Goal: Task Accomplishment & Management: Understand process/instructions

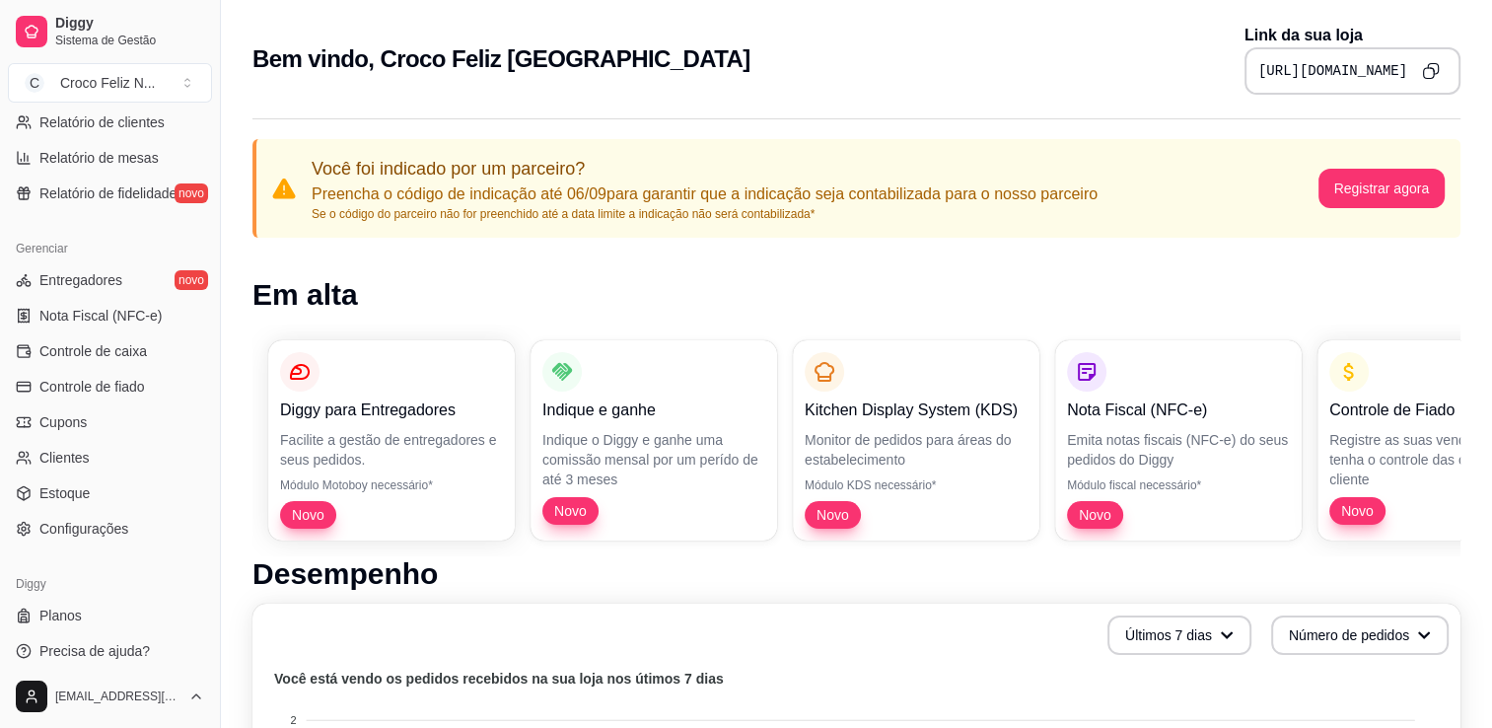
scroll to position [690, 0]
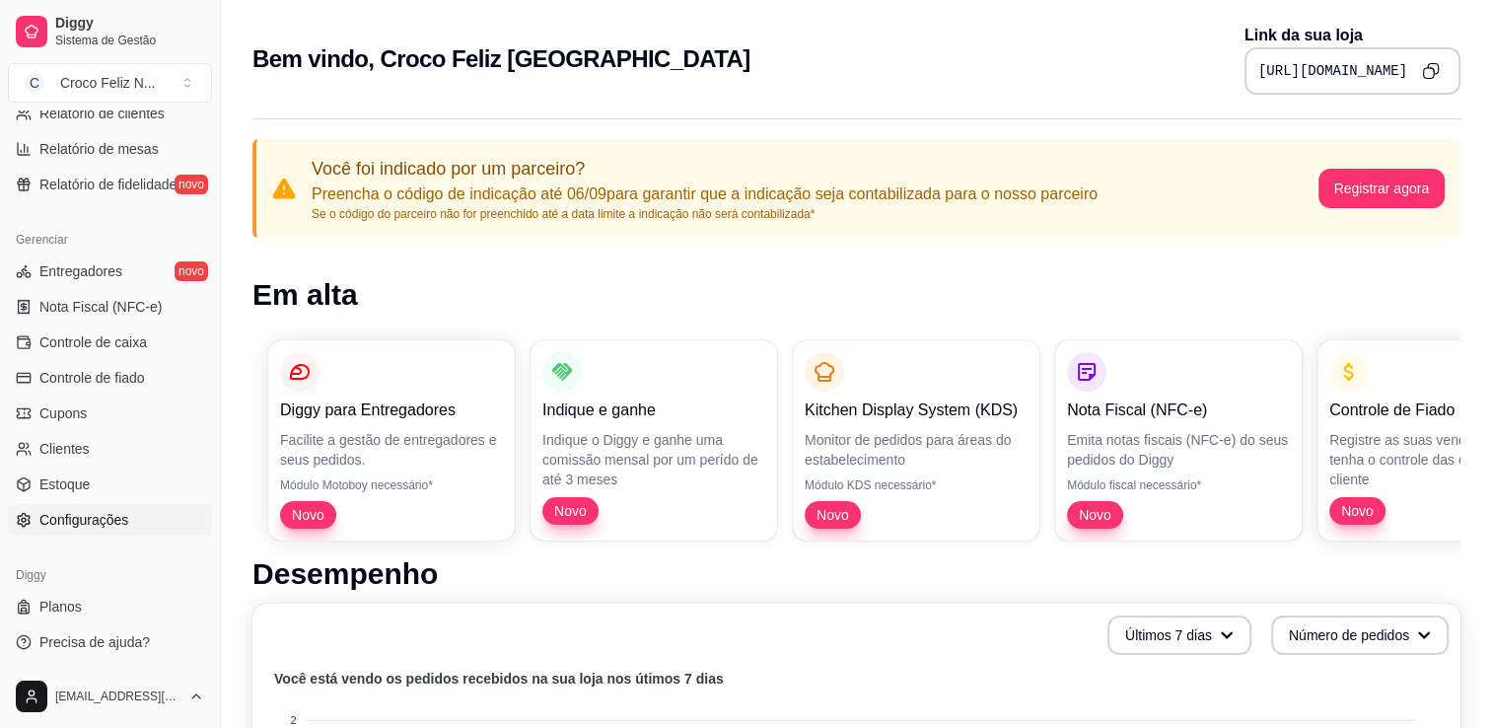
click at [122, 517] on span "Configurações" at bounding box center [83, 520] width 89 height 20
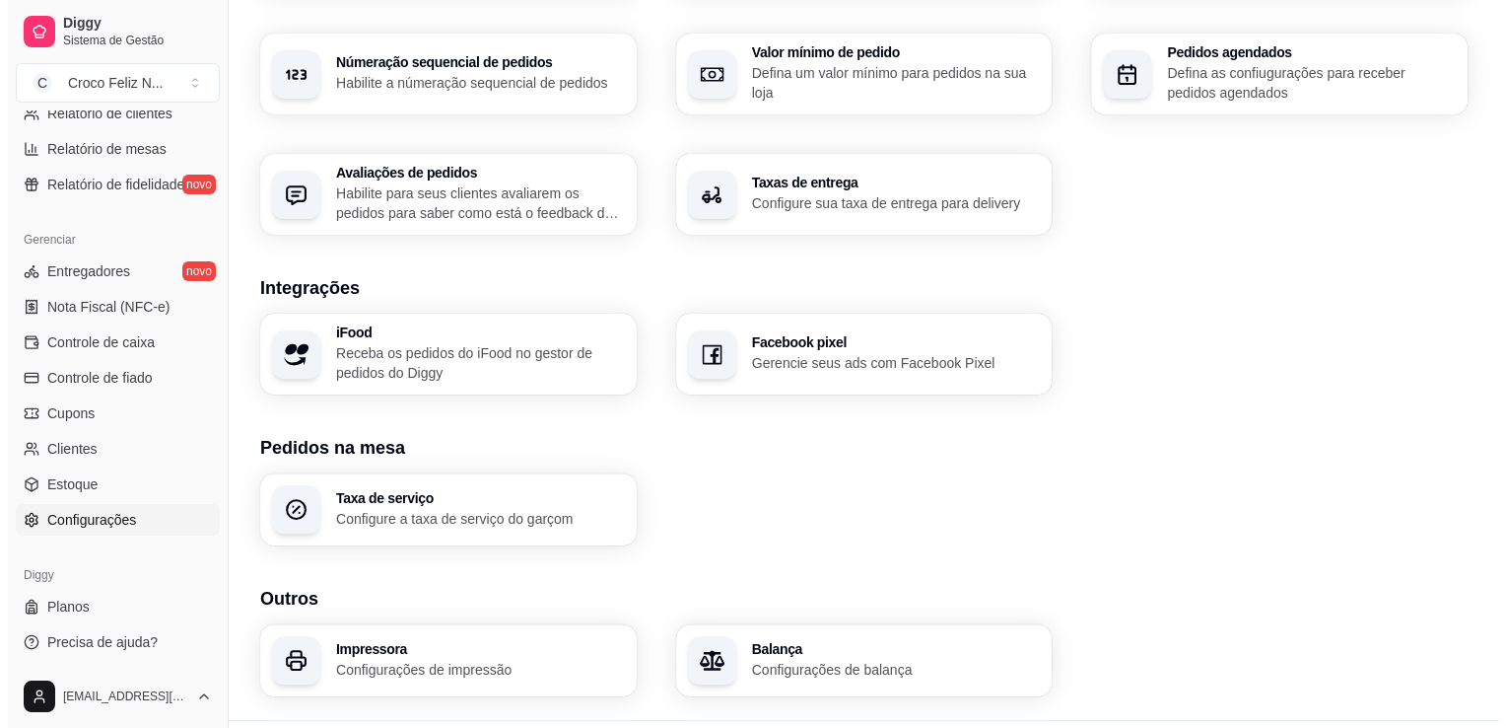
scroll to position [636, 0]
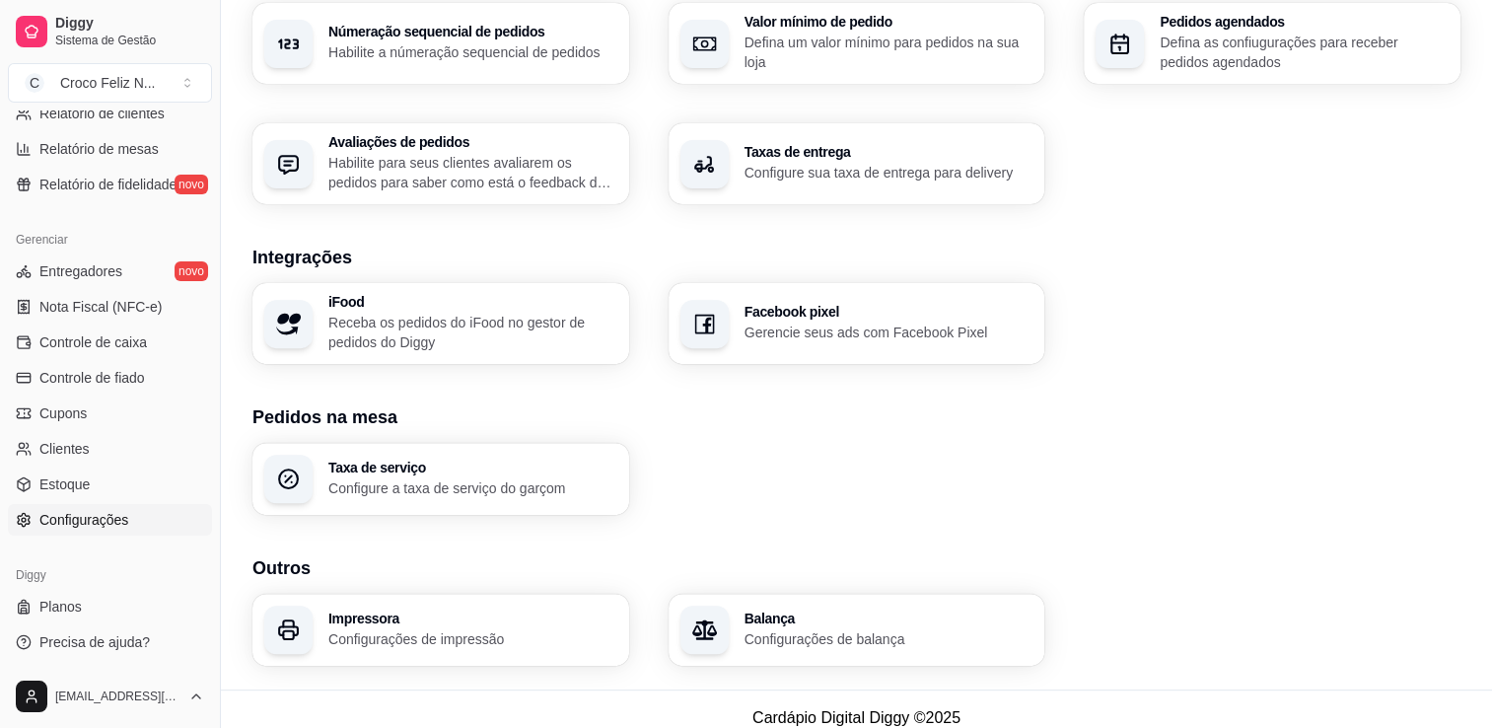
click at [472, 650] on div "Impressora Configurações de impressão" at bounding box center [440, 630] width 377 height 72
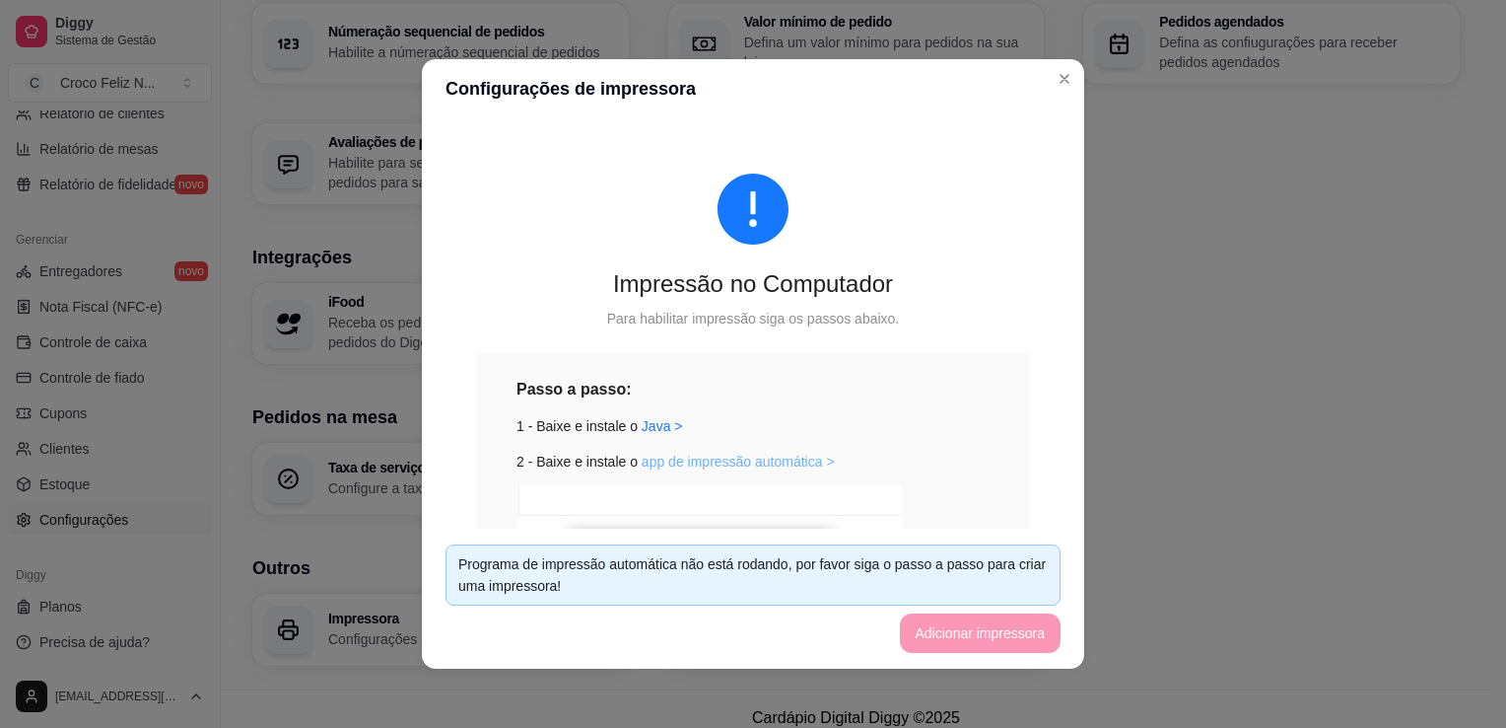
click at [655, 457] on link "app de impressão automática >" at bounding box center [738, 462] width 193 height 16
click at [879, 401] on div "Passo a passo: 1 - Baixe e instale o Java > 2 - Baixe e instale o app de impres…" at bounding box center [753, 601] width 473 height 448
click at [786, 455] on link "app de impressão automática >" at bounding box center [738, 462] width 193 height 16
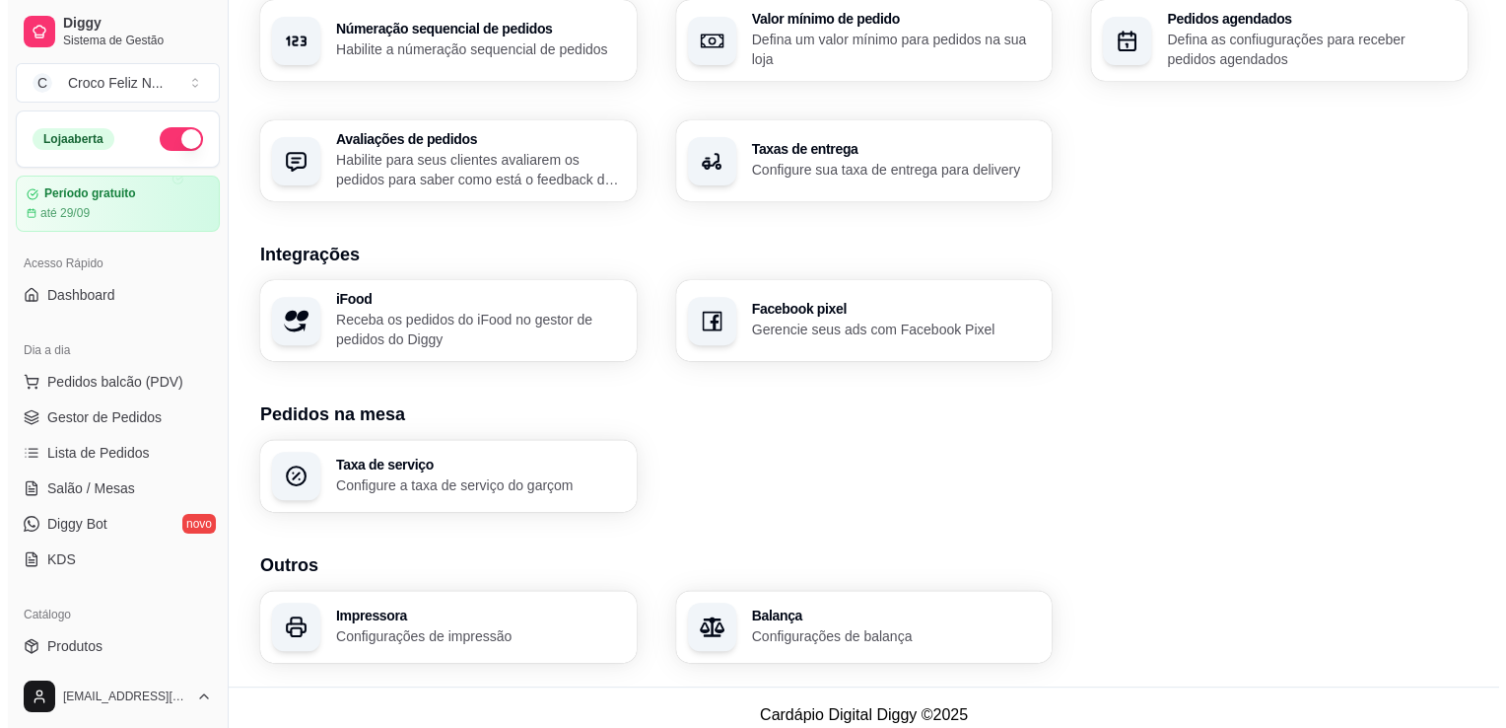
scroll to position [653, 0]
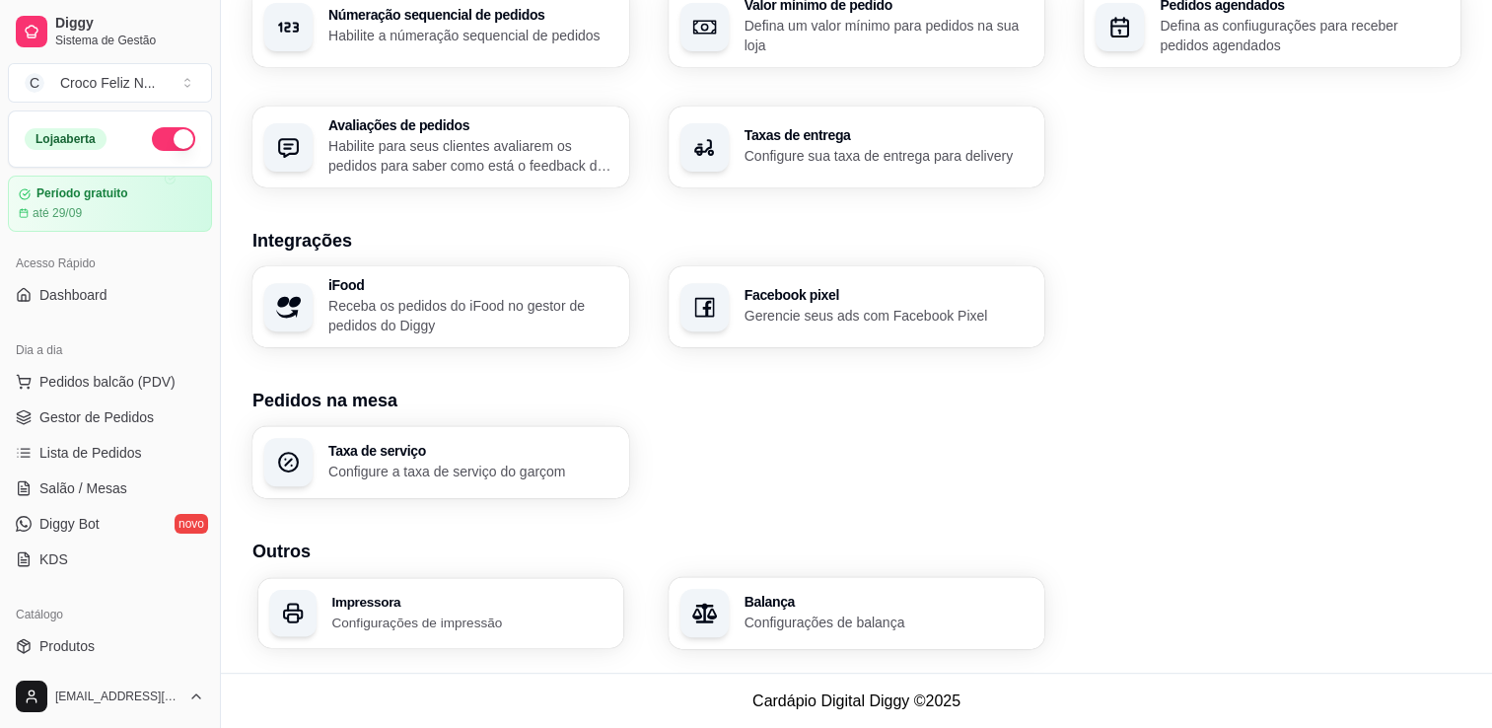
click at [466, 594] on h3 "Impressora" at bounding box center [471, 601] width 280 height 14
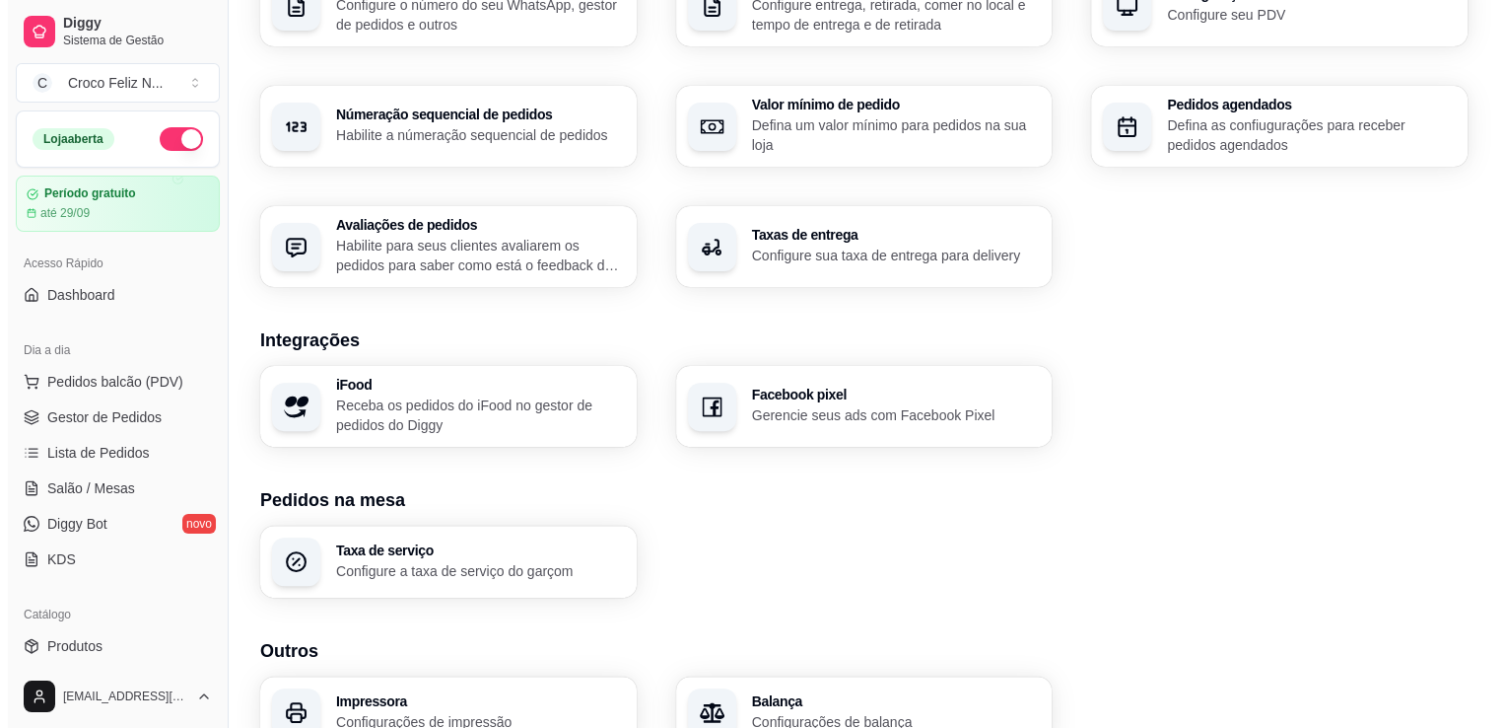
scroll to position [653, 0]
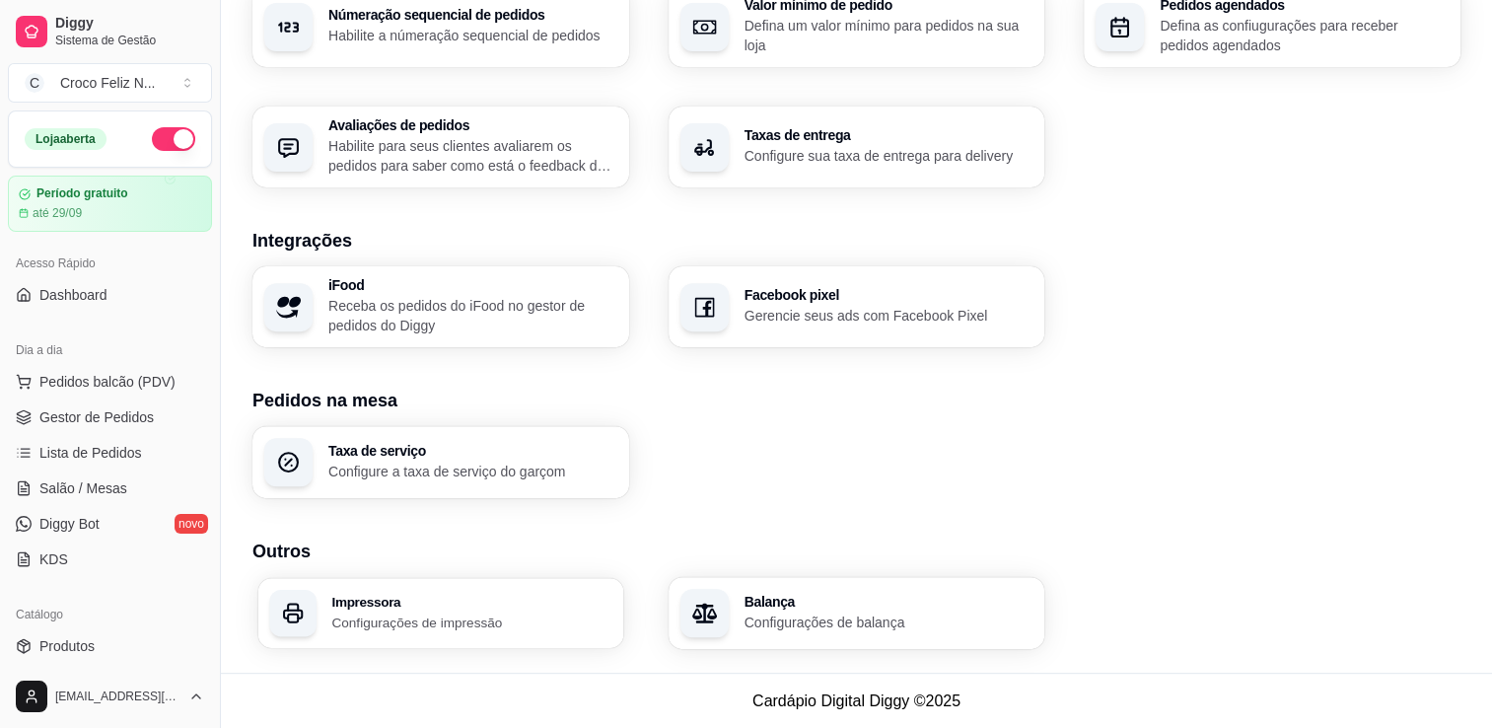
click at [481, 640] on div "Impressora Configurações de impressão" at bounding box center [440, 613] width 365 height 70
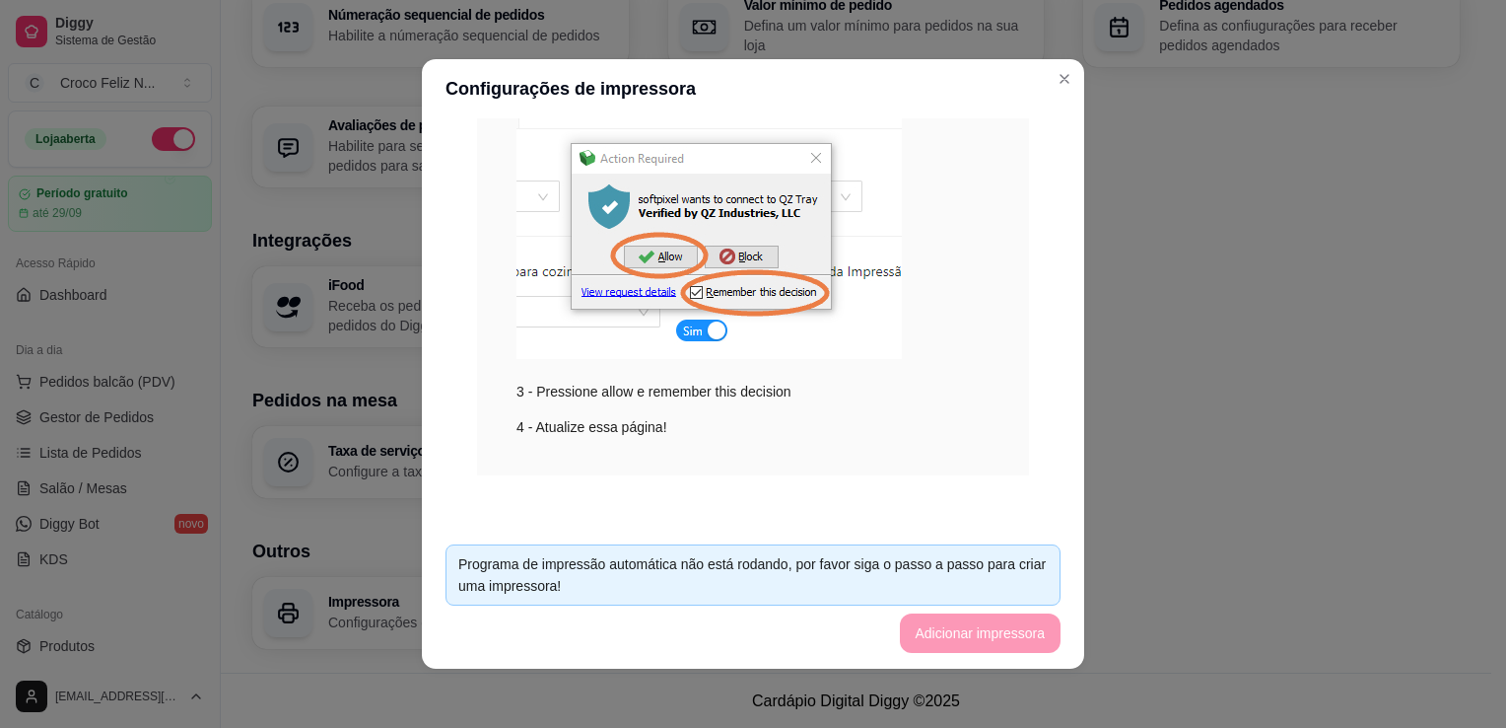
scroll to position [387, 0]
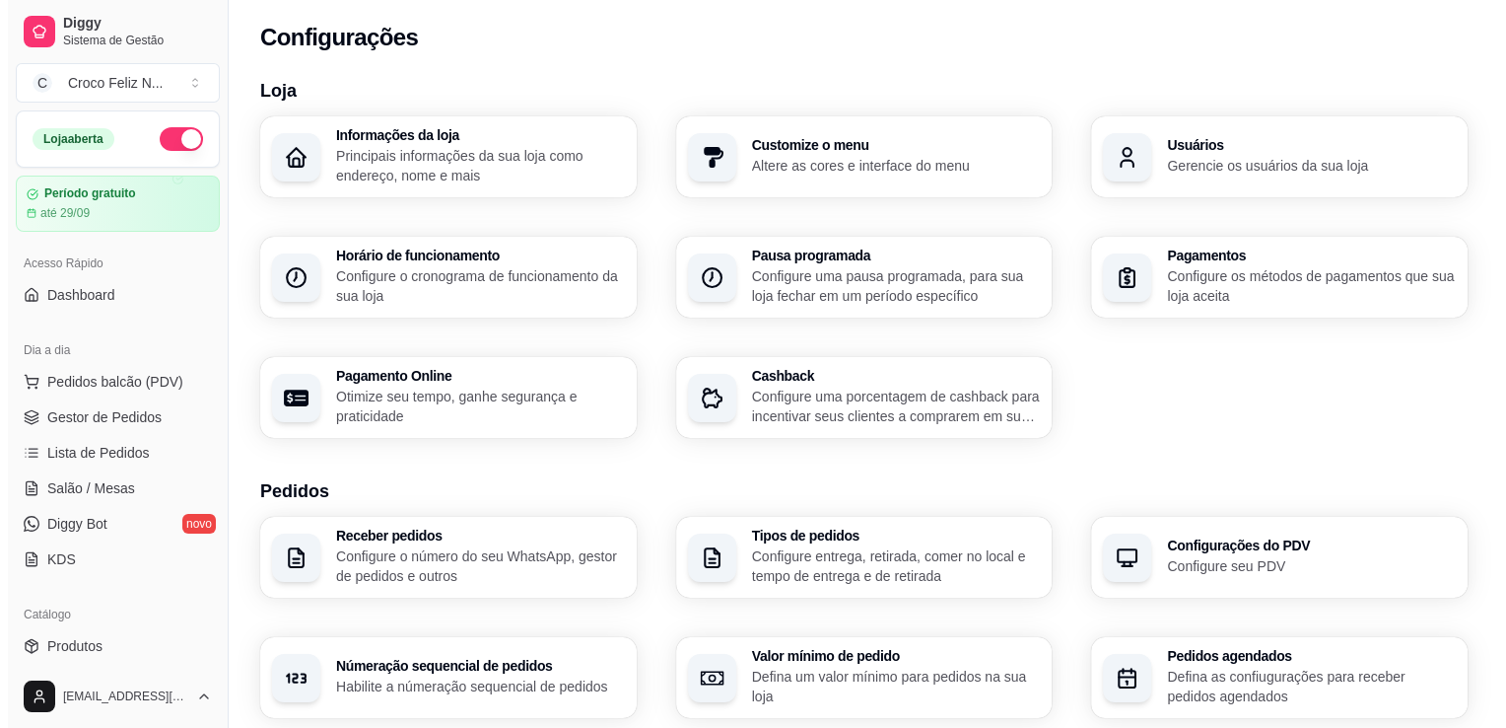
scroll to position [653, 0]
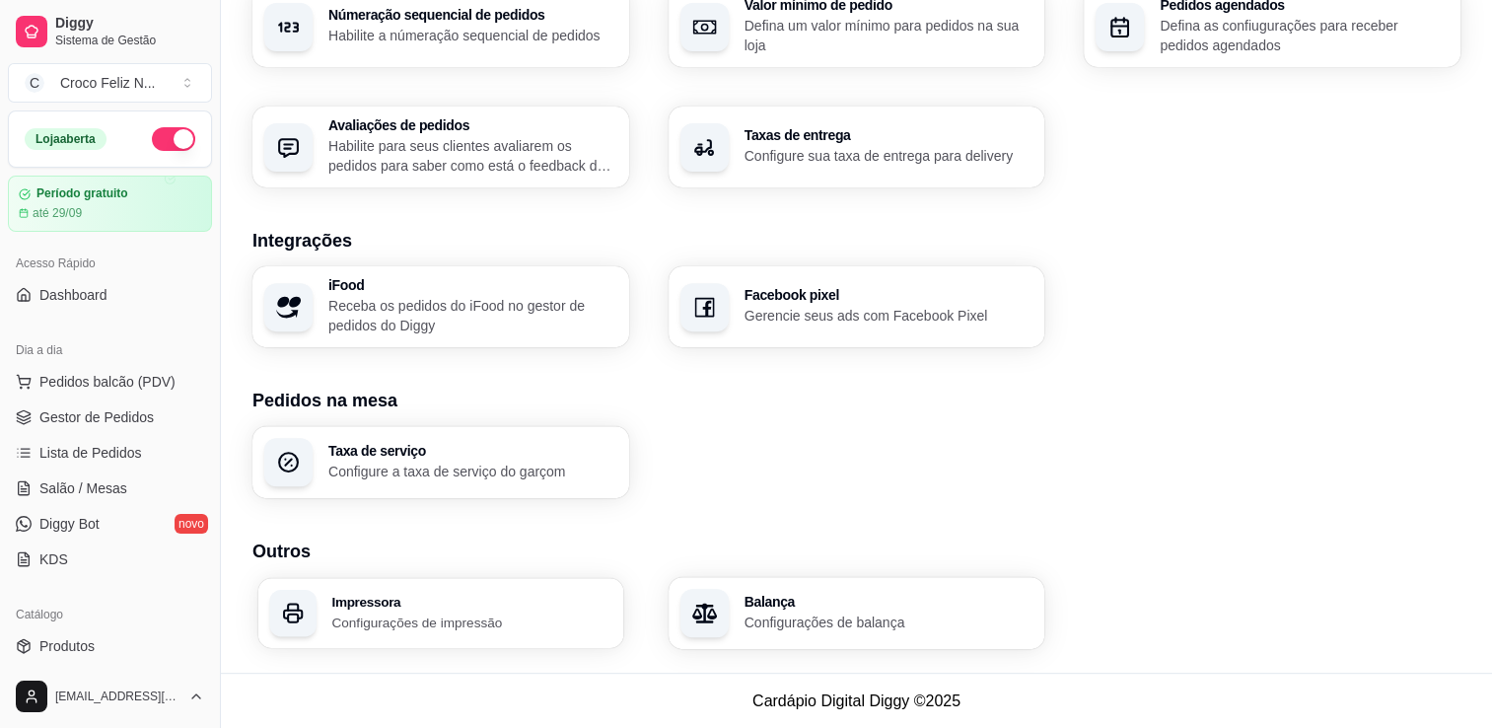
click at [385, 613] on p "Configurações de impressão" at bounding box center [471, 621] width 280 height 19
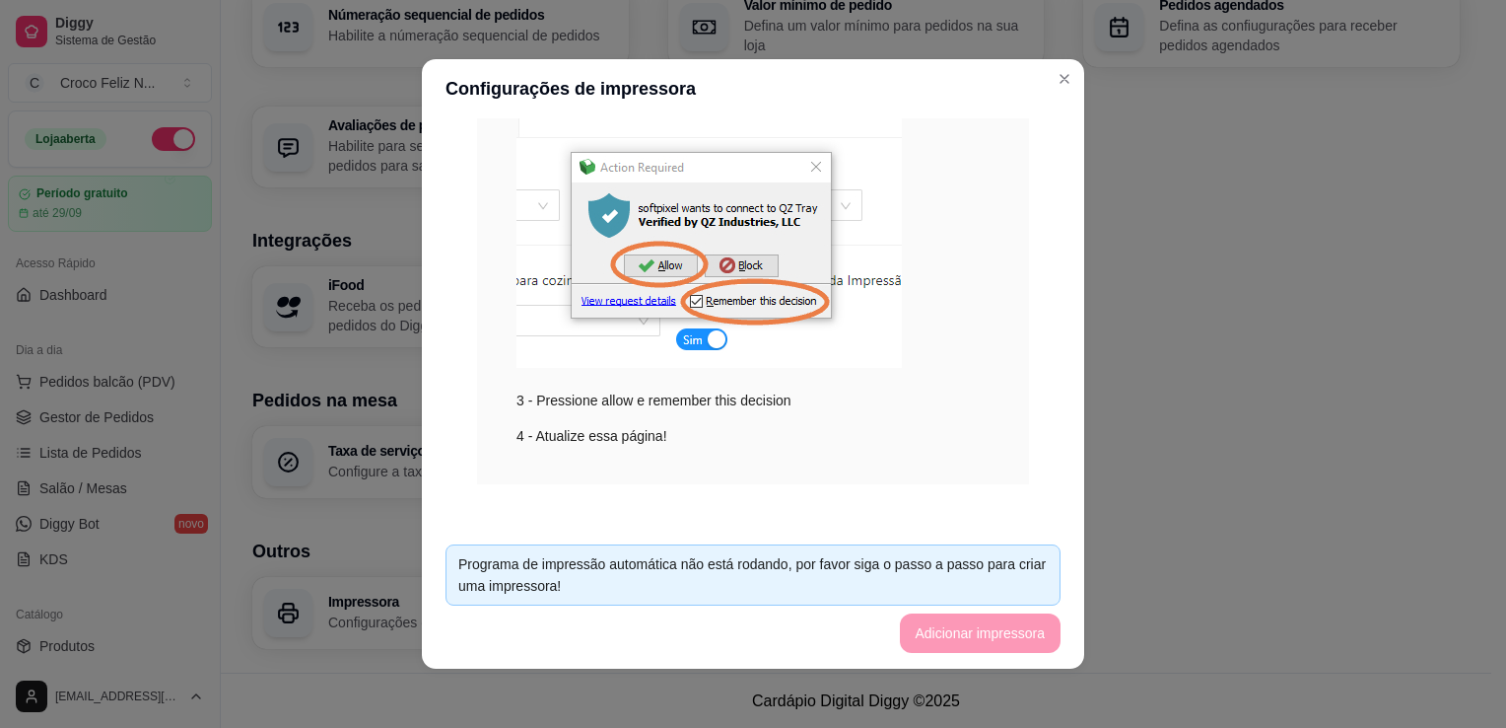
scroll to position [387, 0]
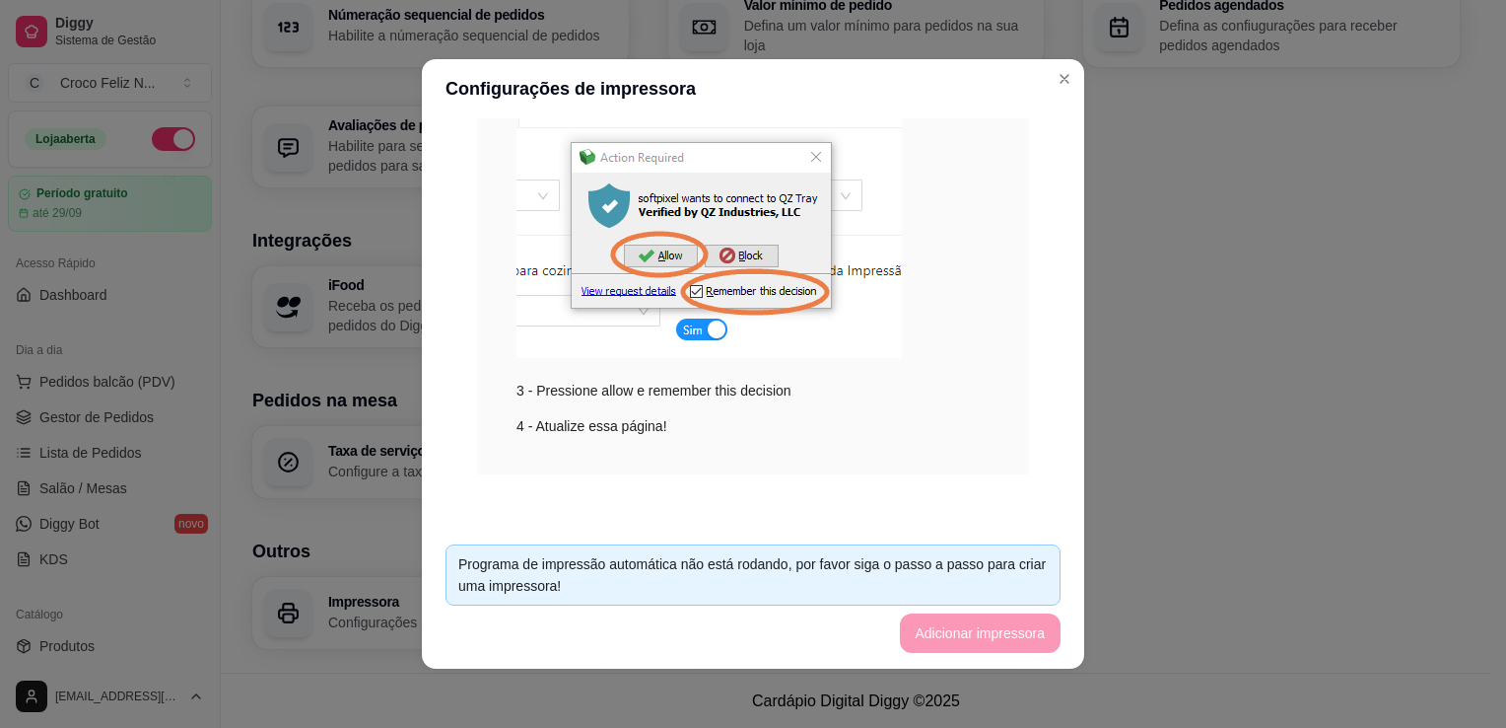
click at [1002, 367] on div "Passo a passo: 1 - Baixe e instale o [GEOGRAPHIC_DATA] > 2 - Baixe e instale o …" at bounding box center [753, 219] width 552 height 509
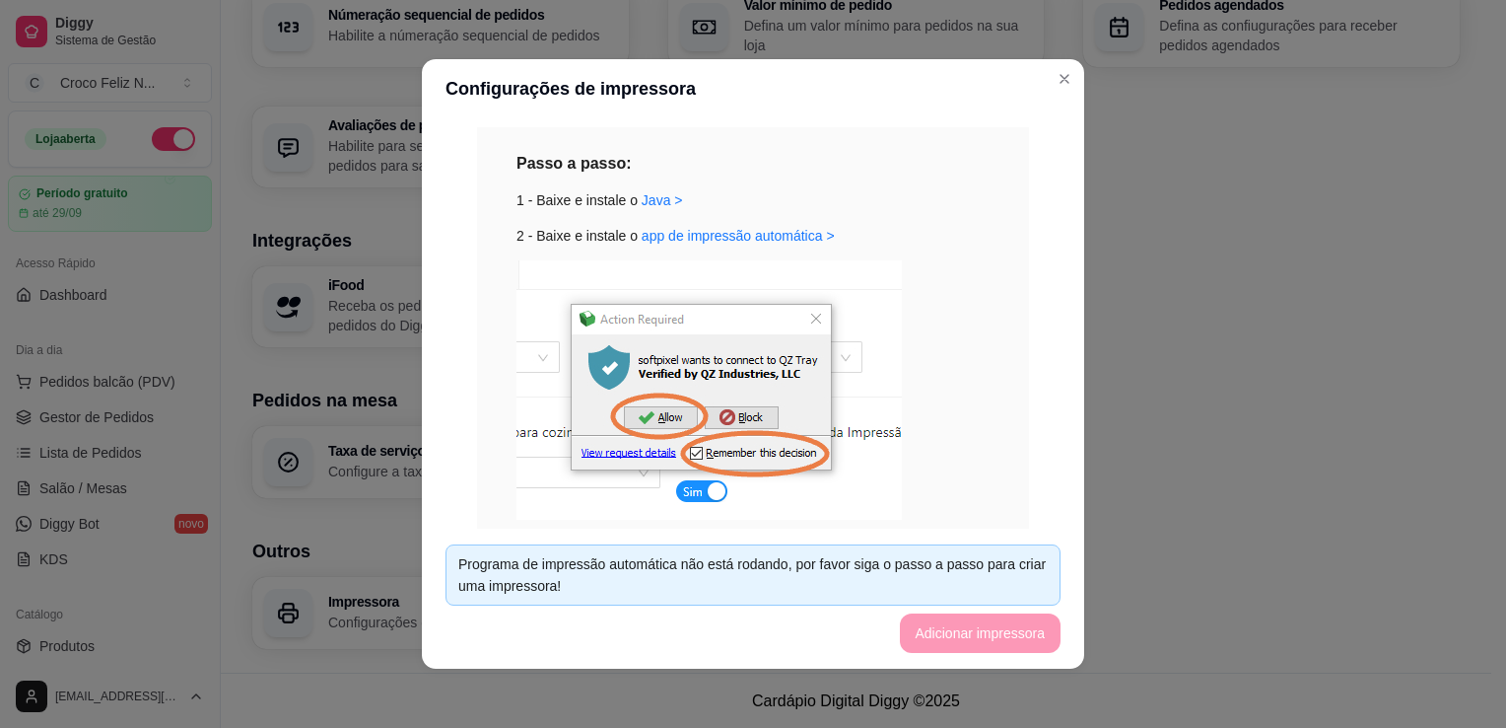
scroll to position [234, 0]
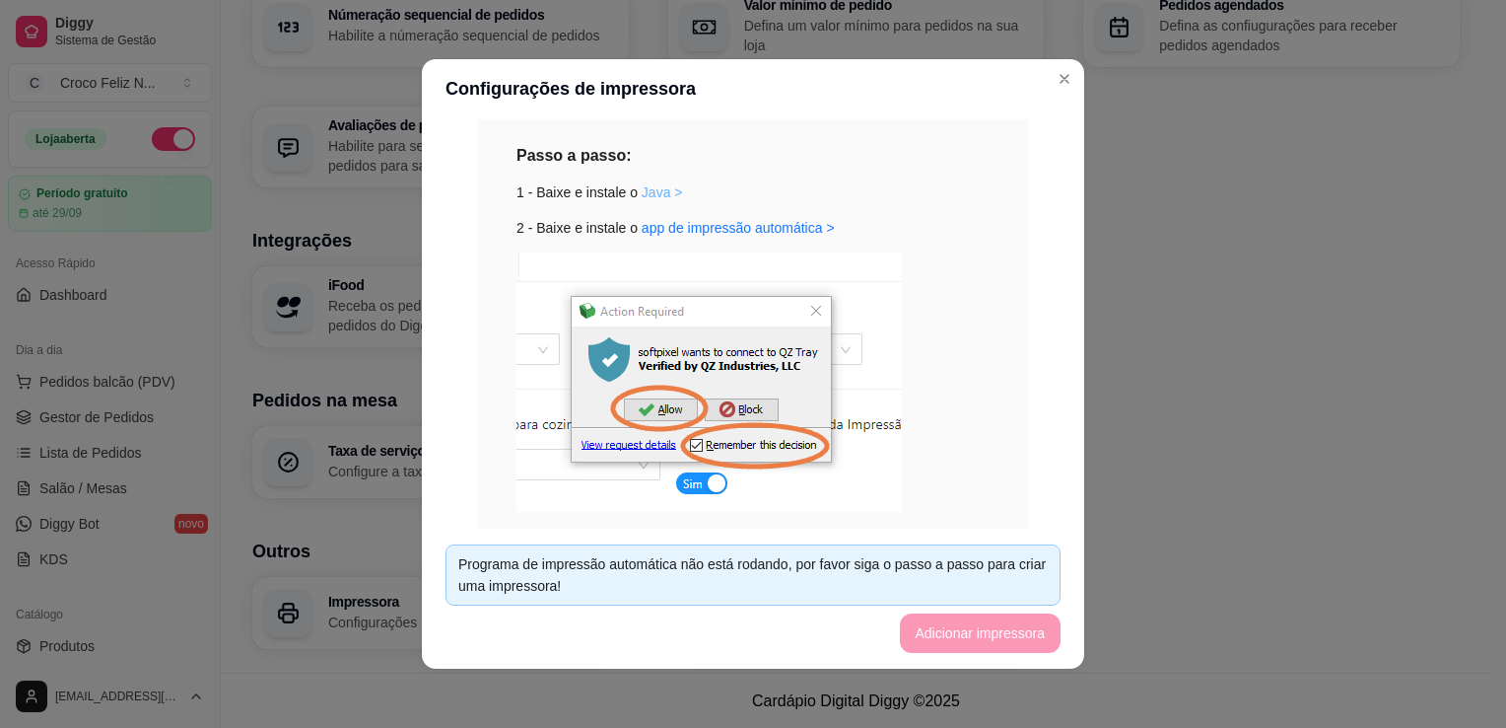
click at [643, 197] on link "Java >" at bounding box center [662, 192] width 41 height 16
click at [940, 209] on div "Passo a passo: 1 - Baixe e instale o Java > 2 - Baixe e instale o app de impres…" at bounding box center [753, 367] width 473 height 448
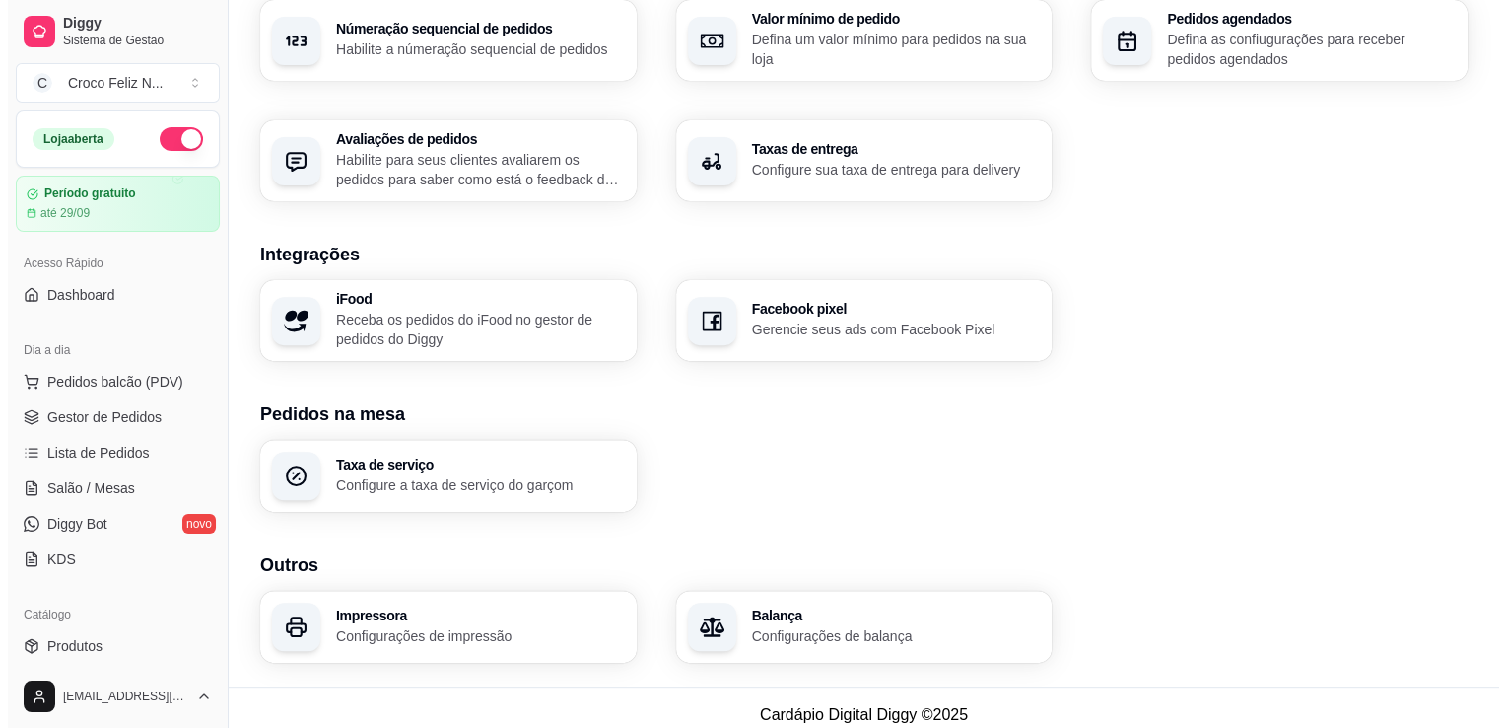
scroll to position [653, 0]
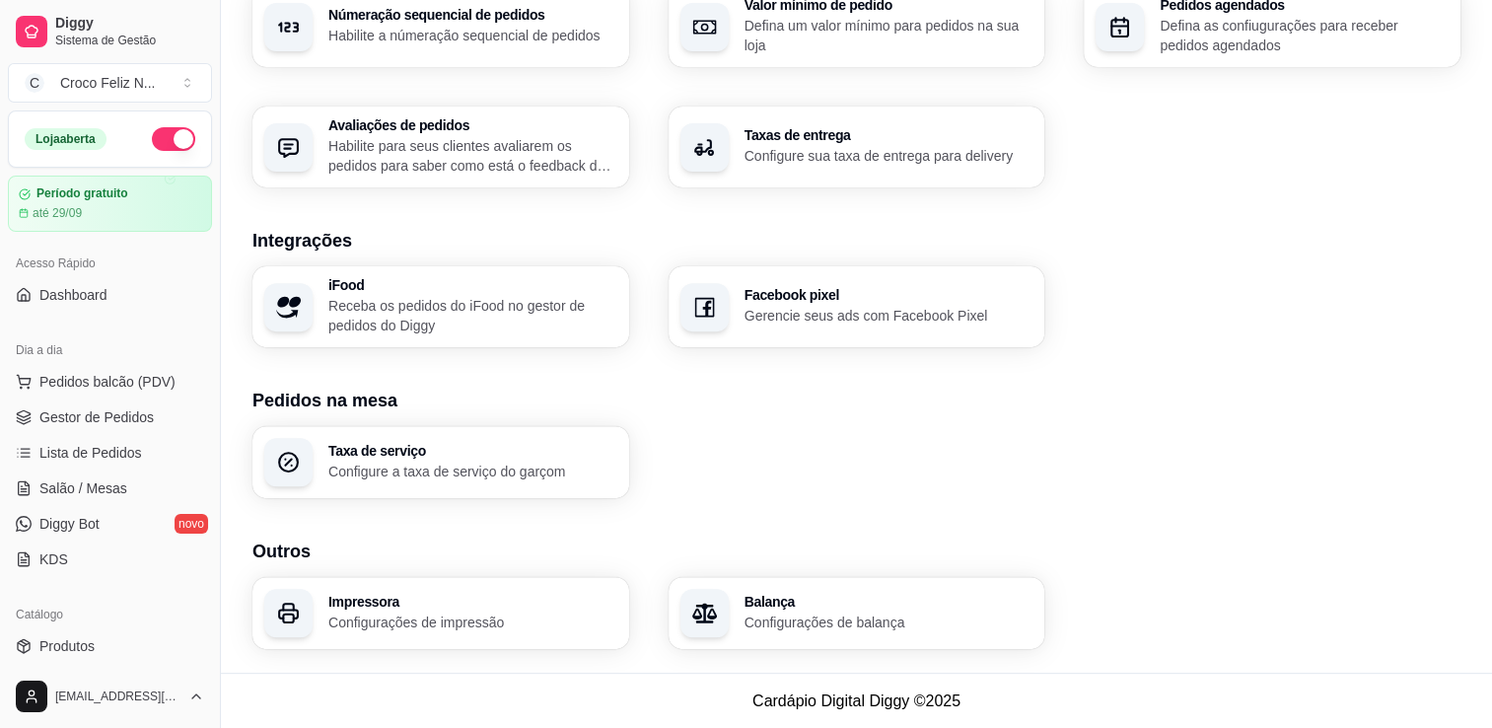
click at [436, 615] on p "Configurações de impressão" at bounding box center [472, 622] width 289 height 20
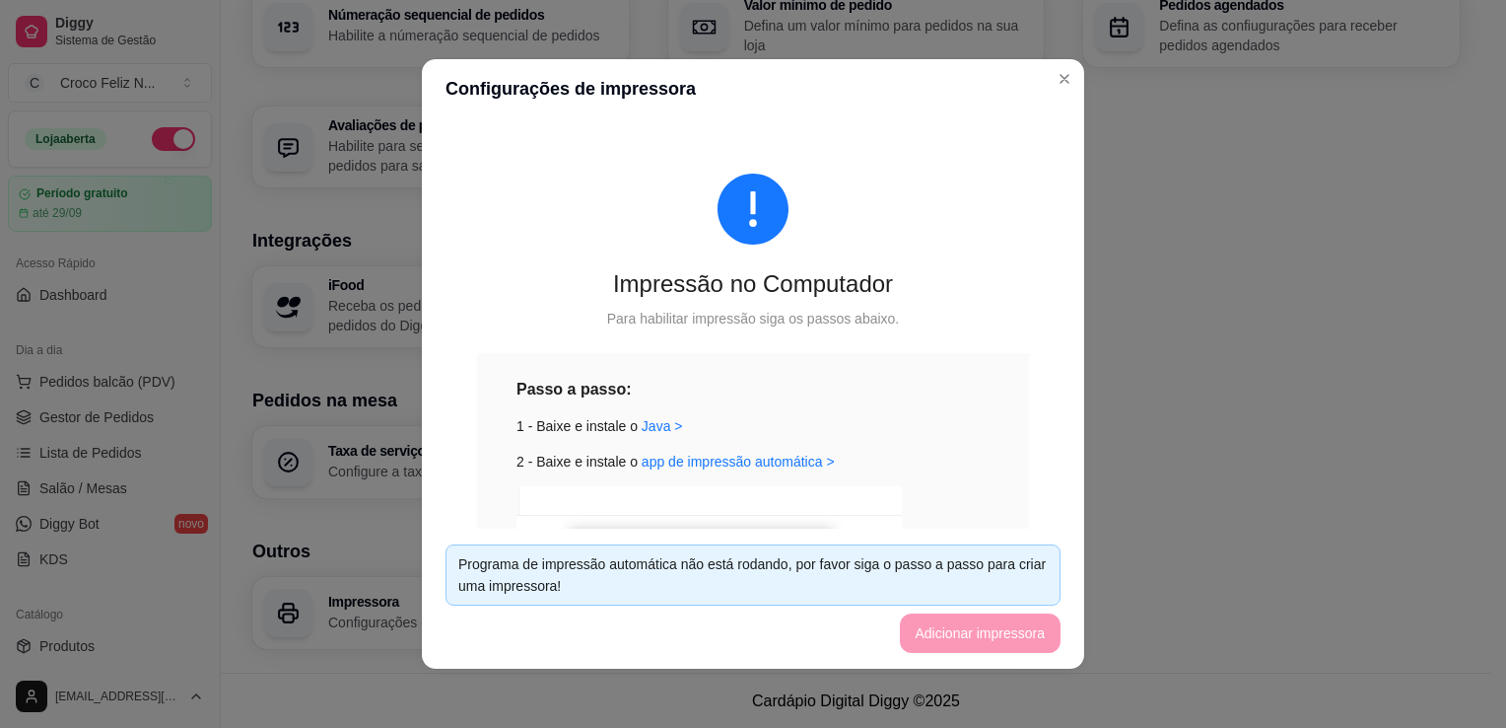
scroll to position [387, 0]
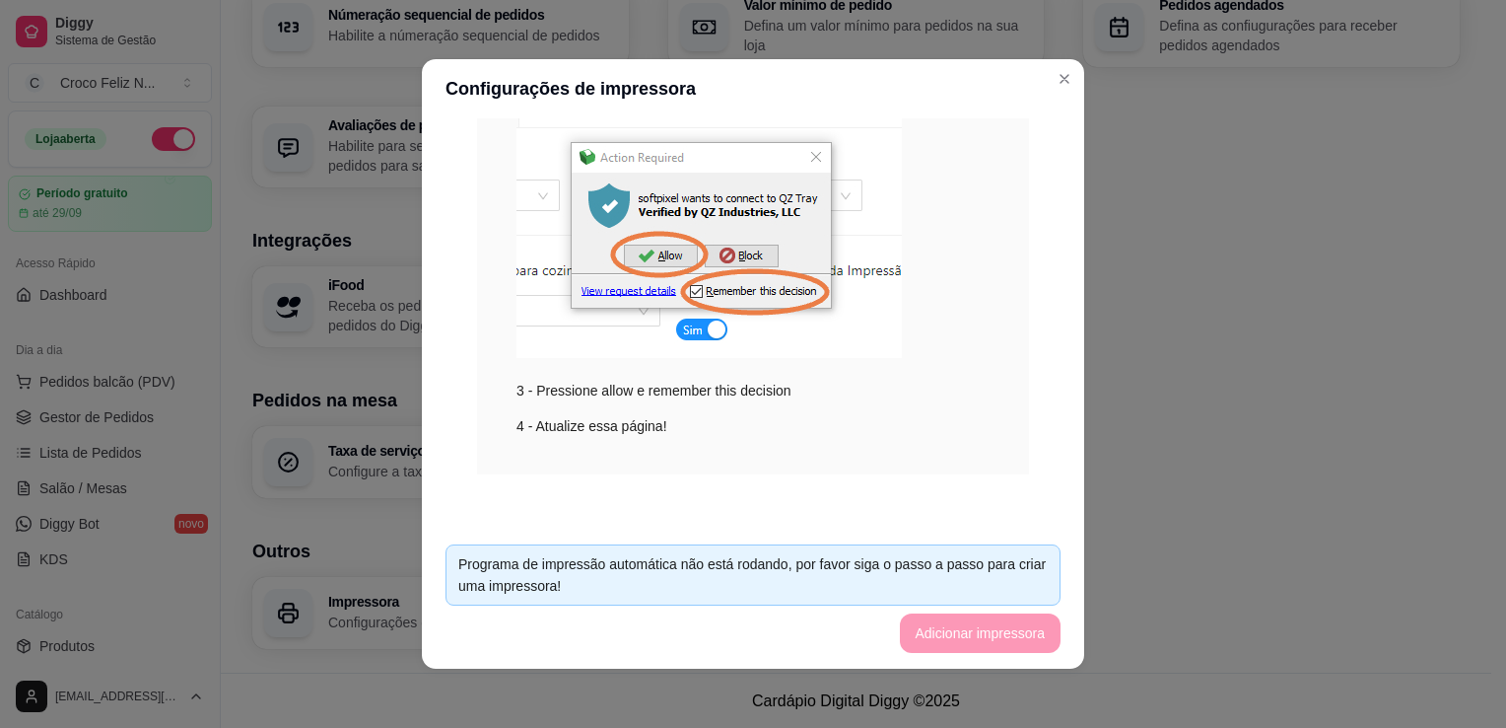
click at [874, 436] on div "Passo a passo: 1 - Baixe e instale o Java > 2 - Baixe e instale o app de impres…" at bounding box center [753, 219] width 552 height 509
click at [1003, 507] on div "Impressão no Computador Para habilitar impressão siga os passos abaixo. Passo a…" at bounding box center [753, 130] width 615 height 783
